Goal: Task Accomplishment & Management: Complete application form

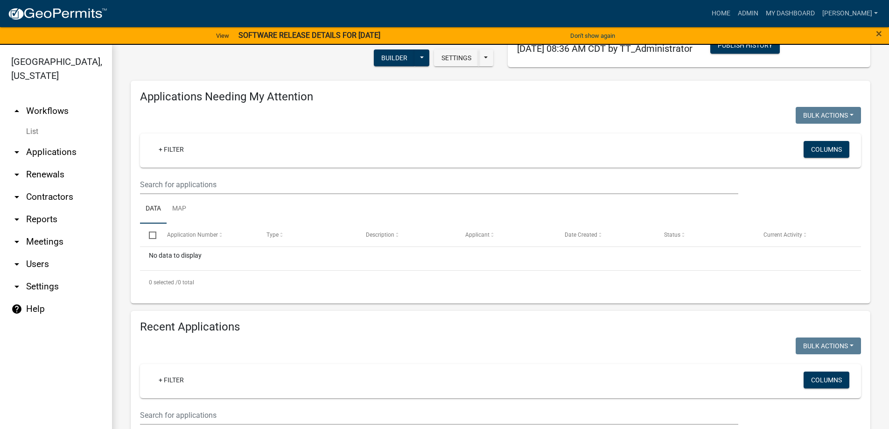
scroll to position [47, 0]
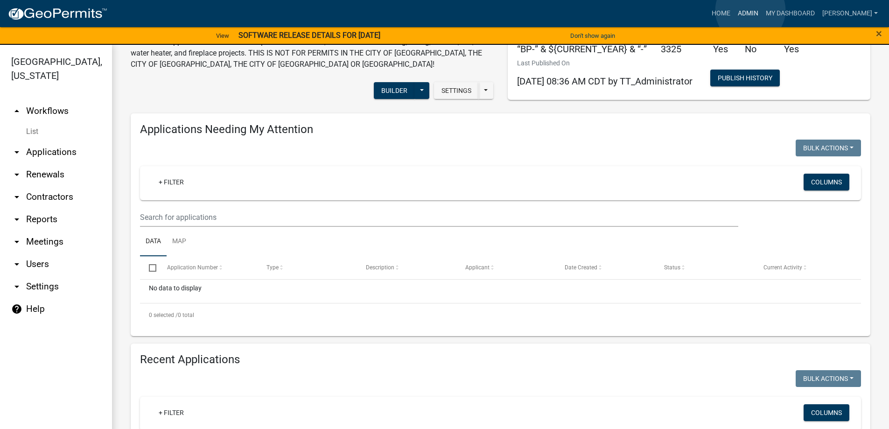
click at [751, 10] on link "Admin" at bounding box center [748, 14] width 28 height 18
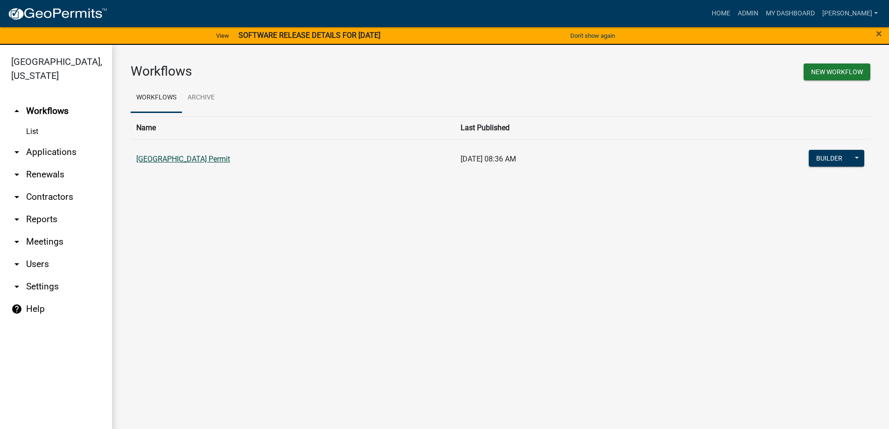
click at [198, 162] on link "[GEOGRAPHIC_DATA] Permit" at bounding box center [183, 159] width 94 height 9
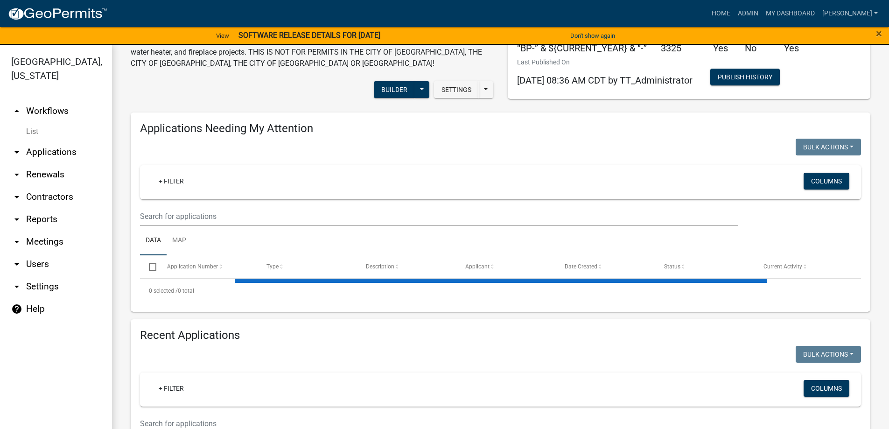
scroll to position [140, 0]
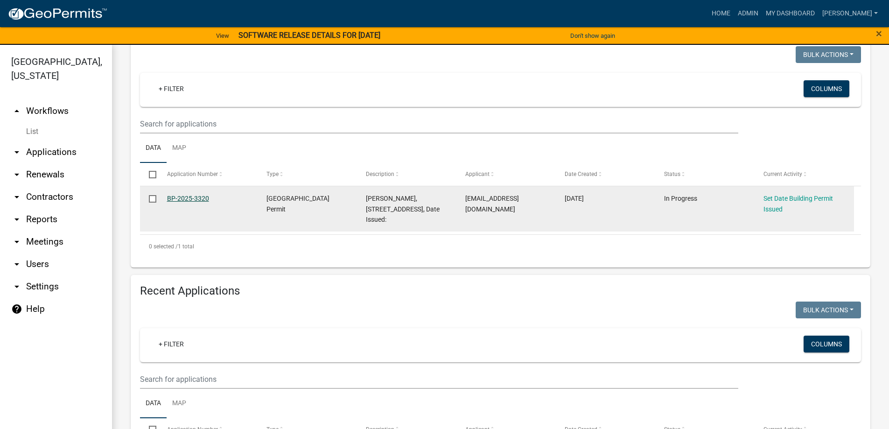
click at [192, 199] on link "BP-2025-3320" at bounding box center [188, 198] width 42 height 7
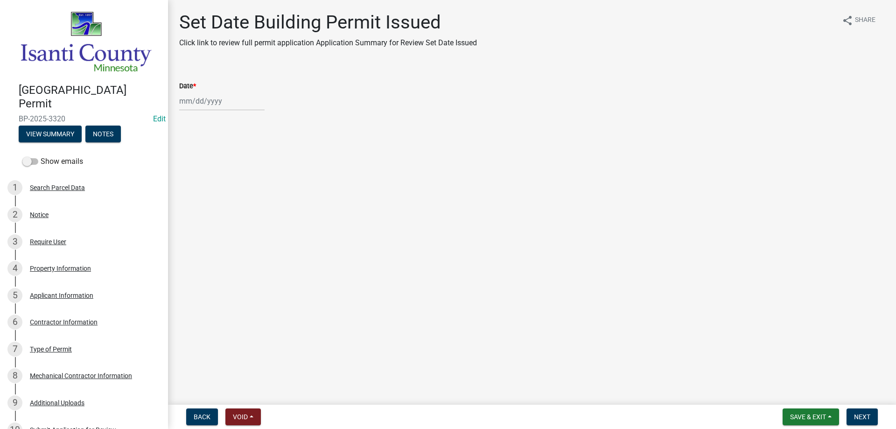
select select "10"
select select "2025"
click at [200, 101] on div "[PERSON_NAME] Feb Mar Apr [PERSON_NAME][DATE] Oct Nov [DATE] 1526 1527 1528 152…" at bounding box center [221, 101] width 85 height 19
click at [187, 163] on div "6" at bounding box center [188, 165] width 15 height 15
type input "[DATE]"
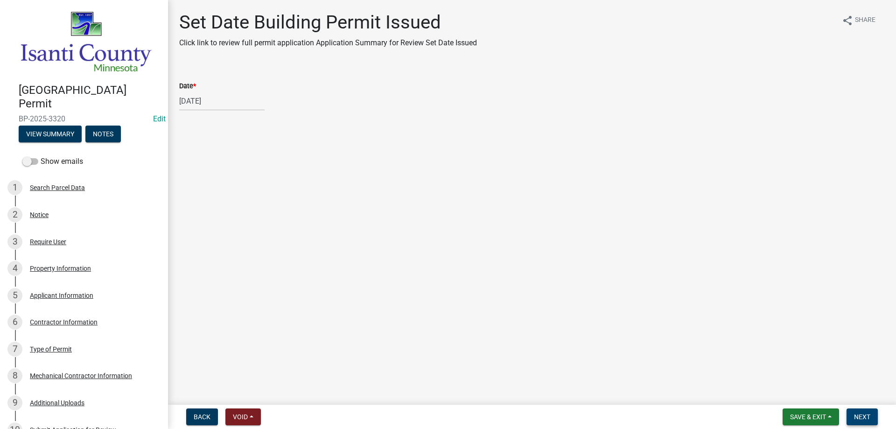
click at [853, 413] on button "Next" at bounding box center [862, 417] width 31 height 17
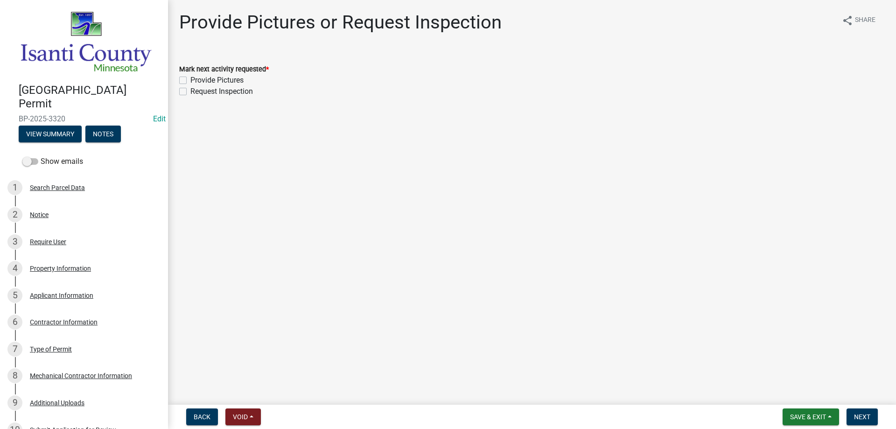
click at [190, 91] on label "Request Inspection" at bounding box center [221, 91] width 63 height 11
click at [190, 91] on input "Request Inspection" at bounding box center [193, 89] width 6 height 6
checkbox input "true"
checkbox input "false"
checkbox input "true"
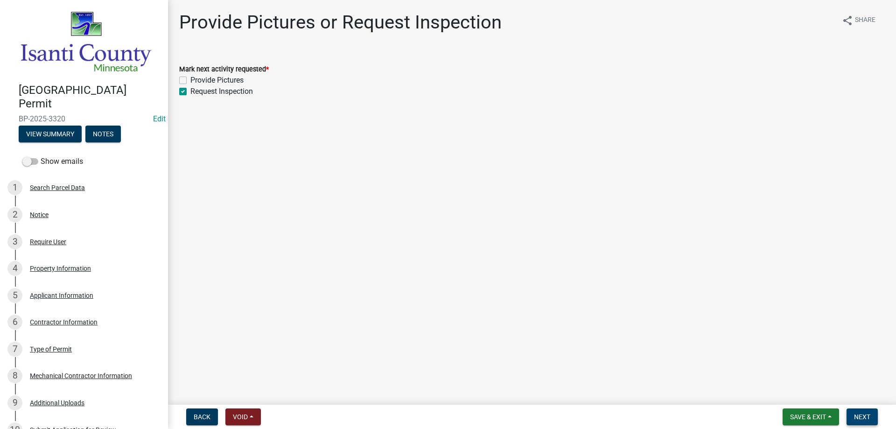
click at [862, 419] on span "Next" at bounding box center [862, 416] width 16 height 7
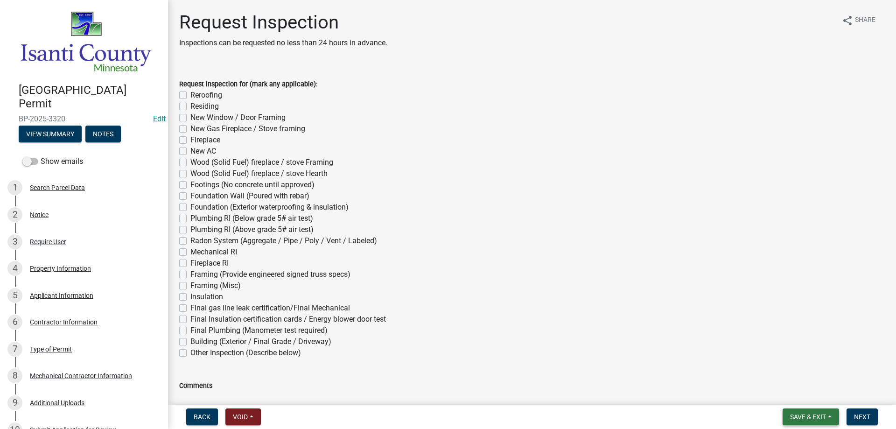
click at [790, 416] on span "Save & Exit" at bounding box center [808, 416] width 36 height 7
click at [781, 396] on button "Save & Exit" at bounding box center [802, 392] width 75 height 22
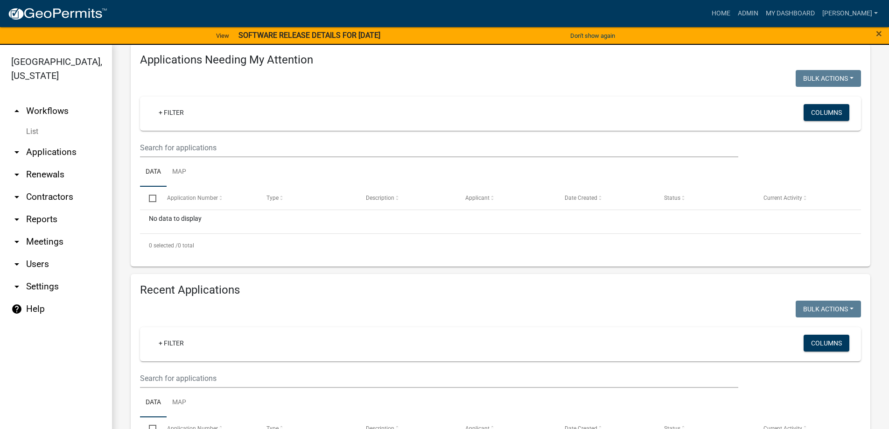
scroll to position [47, 0]
